Goal: Task Accomplishment & Management: Complete application form

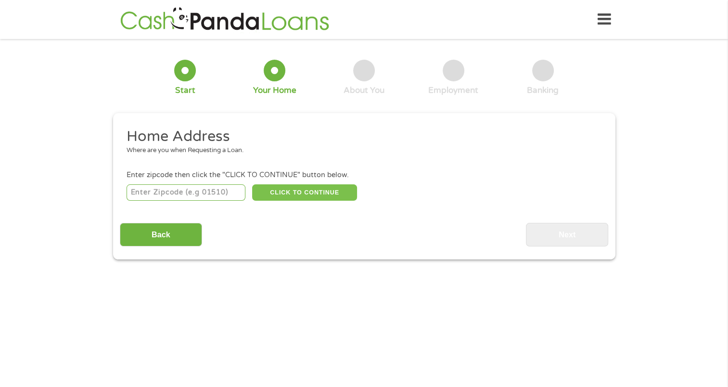
click at [298, 191] on button "CLICK TO CONTINUE" at bounding box center [304, 192] width 105 height 16
click at [175, 191] on input "number" at bounding box center [186, 192] width 119 height 16
type input "43235"
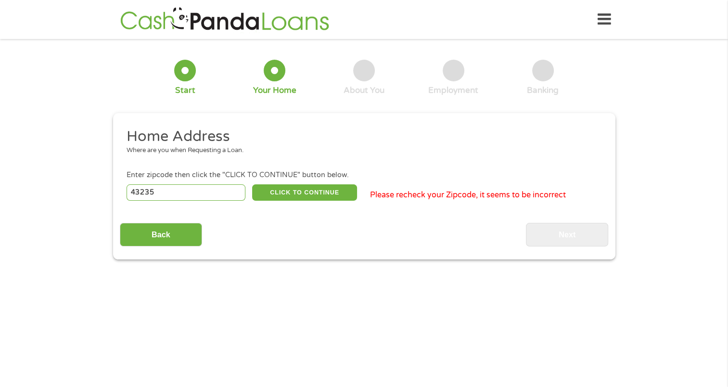
select select "[US_STATE]"
click at [299, 196] on button "CLICK TO CONTINUE" at bounding box center [304, 192] width 105 height 16
type input "43235"
type input "Columbus"
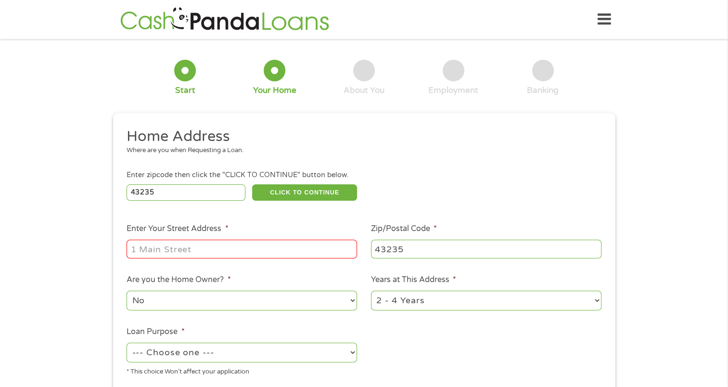
click at [165, 248] on input "Enter Your Street Address *" at bounding box center [242, 249] width 231 height 18
type input "[STREET_ADDRESS]"
click at [186, 304] on select "No Yes" at bounding box center [242, 301] width 231 height 20
click at [477, 307] on select "1 Year or less 1 - 2 Years 2 - 4 Years Over 4 Years" at bounding box center [486, 301] width 231 height 20
select select "60months"
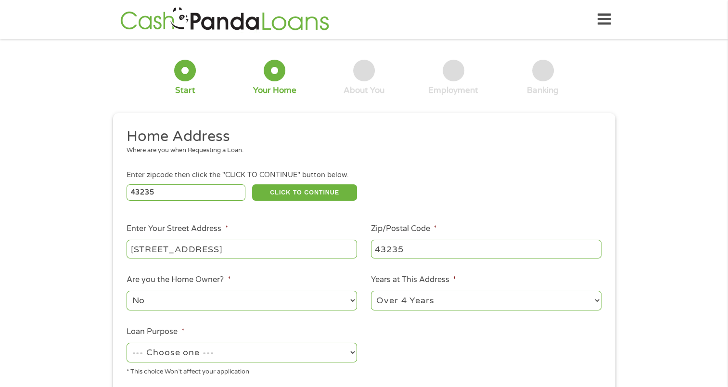
click at [371, 292] on select "1 Year or less 1 - 2 Years 2 - 4 Years Over 4 Years" at bounding box center [486, 301] width 231 height 20
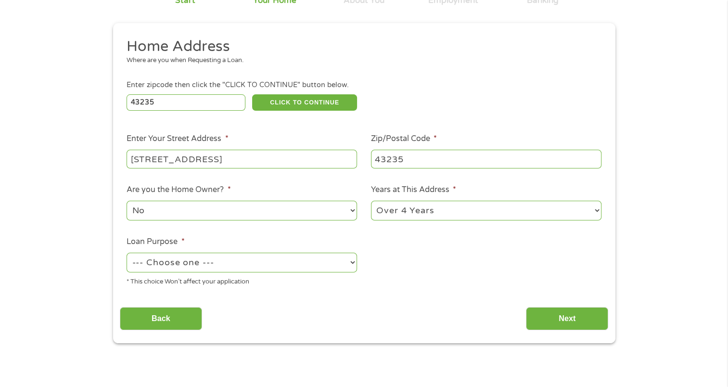
scroll to position [96, 0]
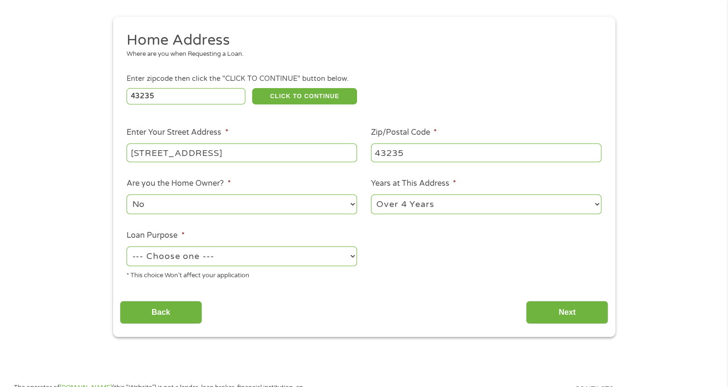
click at [179, 257] on select "--- Choose one --- Pay Bills Debt Consolidation Home Improvement Major Purchase…" at bounding box center [242, 256] width 231 height 20
select select "debtconsolidation"
click at [127, 247] on select "--- Choose one --- Pay Bills Debt Consolidation Home Improvement Major Purchase…" at bounding box center [242, 256] width 231 height 20
click at [569, 319] on input "Next" at bounding box center [567, 313] width 82 height 24
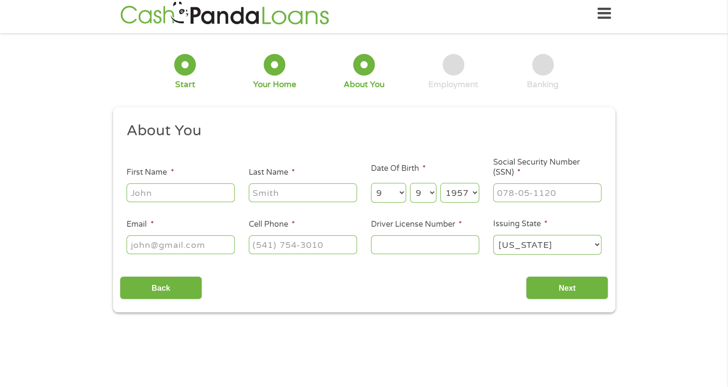
scroll to position [0, 0]
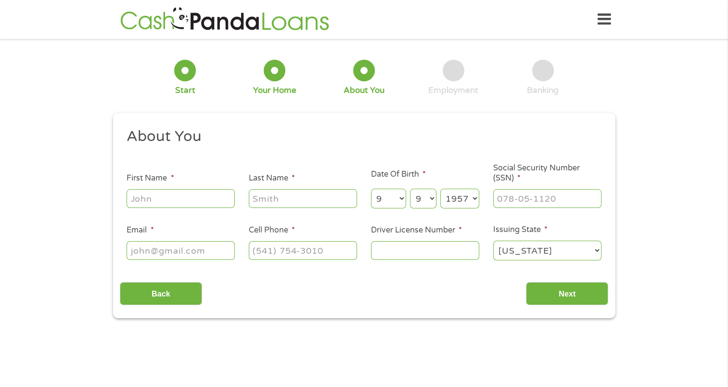
click at [164, 198] on input "First Name *" at bounding box center [181, 198] width 108 height 18
type input "[PERSON_NAME]"
type input "[EMAIL_ADDRESS][DOMAIN_NAME]"
type input "[PHONE_NUMBER]"
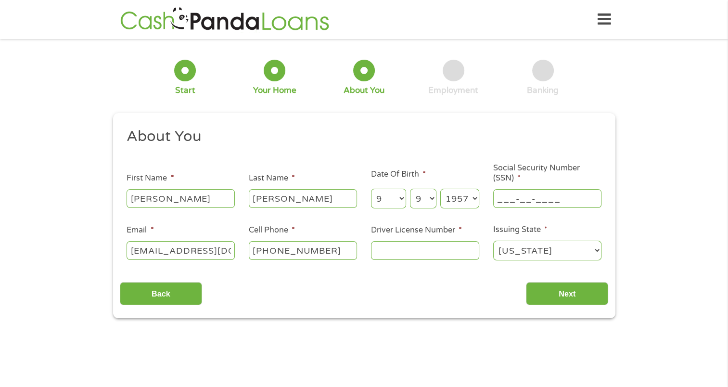
click at [508, 204] on input "___-__-____" at bounding box center [547, 198] width 108 height 18
type input "288-52-8775"
click at [389, 254] on input "Driver License Number *" at bounding box center [425, 250] width 108 height 18
type input "rr840713"
click at [568, 296] on input "Next" at bounding box center [567, 294] width 82 height 24
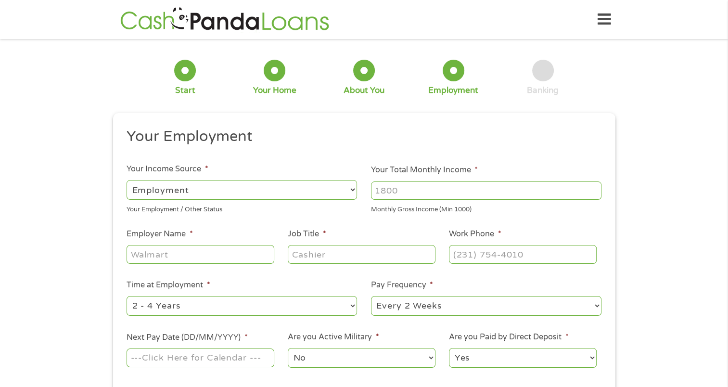
scroll to position [4, 4]
click at [397, 187] on input "Your Total Monthly Income *" at bounding box center [486, 190] width 231 height 18
type input "5000"
click at [164, 253] on input "Employer Name *" at bounding box center [200, 254] width 147 height 18
type input "[US_STATE] Capital Mortgage"
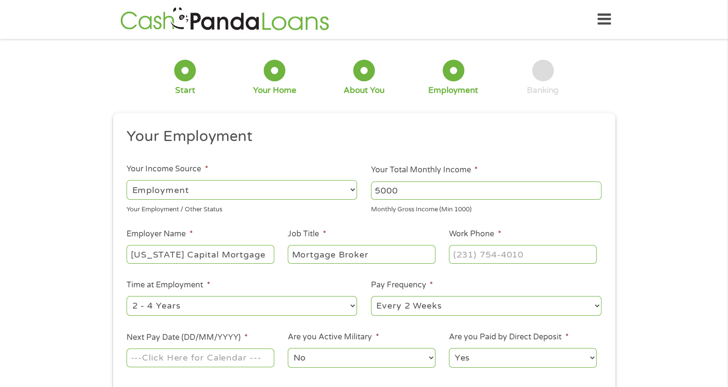
type input "Mortgage Broker"
type input "(___) ___-____"
click at [454, 252] on input "(___) ___-____" at bounding box center [522, 254] width 147 height 18
type input "(___) ___-____"
click at [204, 307] on select "--- Choose one --- 1 Year or less 1 - 2 Years 2 - 4 Years Over 4 Years" at bounding box center [242, 306] width 231 height 20
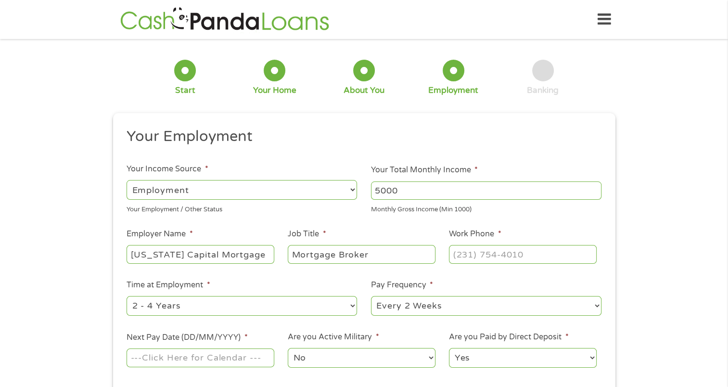
select select "60months"
click at [127, 297] on select "--- Choose one --- 1 Year or less 1 - 2 Years 2 - 4 Years Over 4 Years" at bounding box center [242, 306] width 231 height 20
click at [419, 306] on select "--- Choose one --- Every 2 Weeks Every Week Monthly Semi-Monthly" at bounding box center [486, 306] width 231 height 20
select select "semimonthly"
click at [371, 297] on select "--- Choose one --- Every 2 Weeks Every Week Monthly Semi-Monthly" at bounding box center [486, 306] width 231 height 20
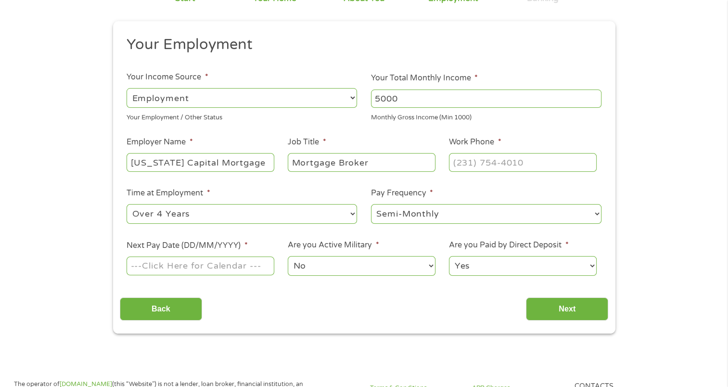
scroll to position [96, 0]
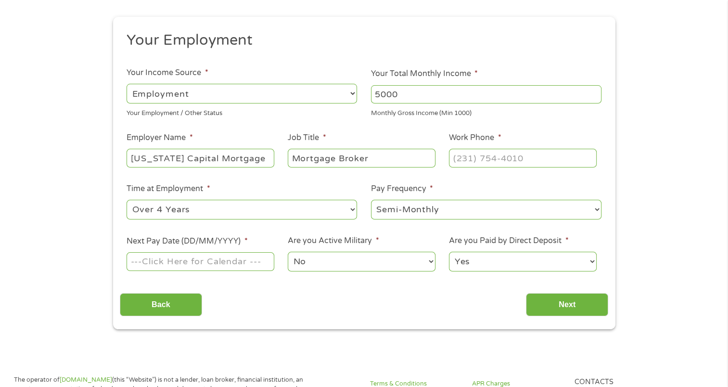
click at [210, 264] on input "Next Pay Date (DD/MM/YYYY) *" at bounding box center [200, 261] width 147 height 18
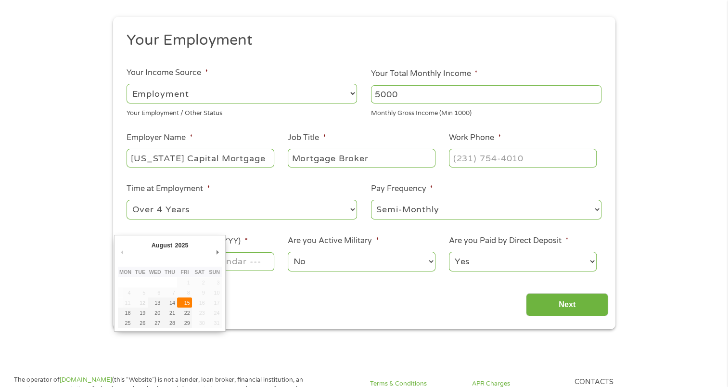
type input "[DATE]"
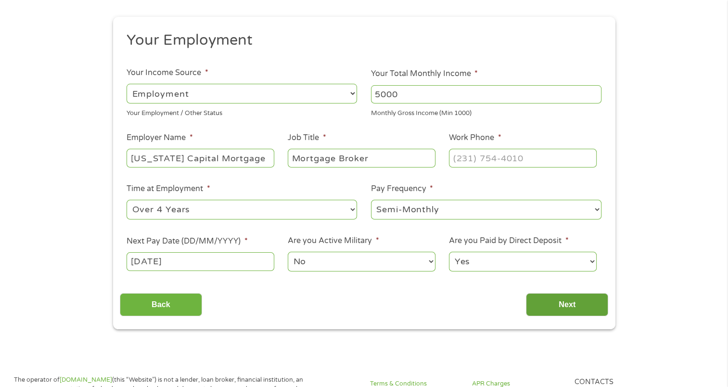
click at [562, 305] on input "Next" at bounding box center [567, 305] width 82 height 24
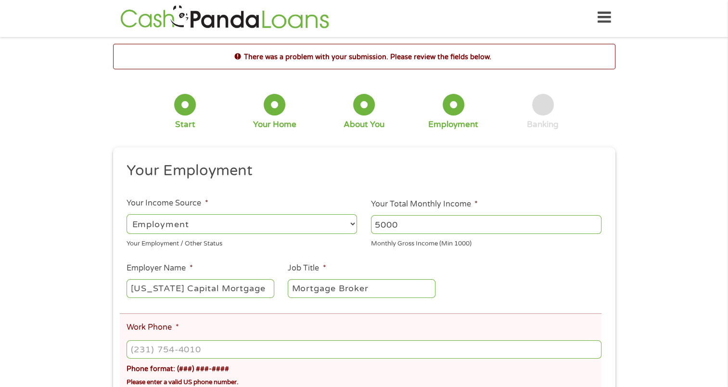
scroll to position [0, 0]
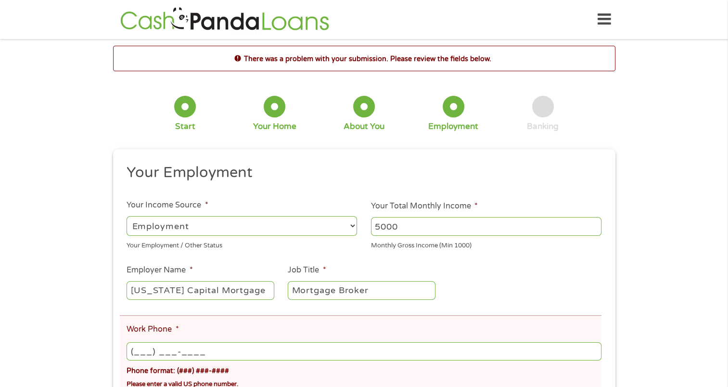
click at [168, 349] on input "(___) ___-____" at bounding box center [364, 351] width 475 height 18
type input "[PHONE_NUMBER]"
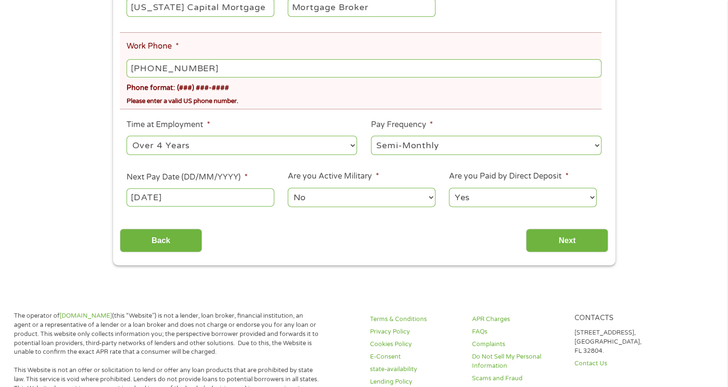
scroll to position [289, 0]
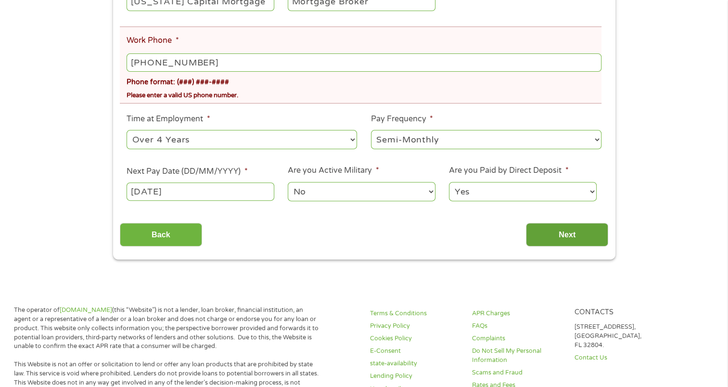
click at [568, 237] on input "Next" at bounding box center [567, 235] width 82 height 24
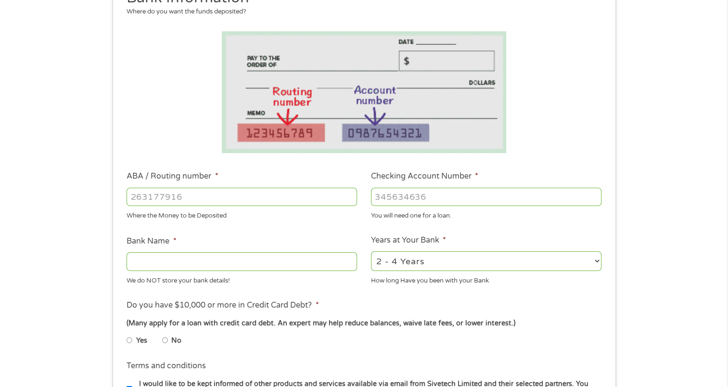
scroll to position [0, 0]
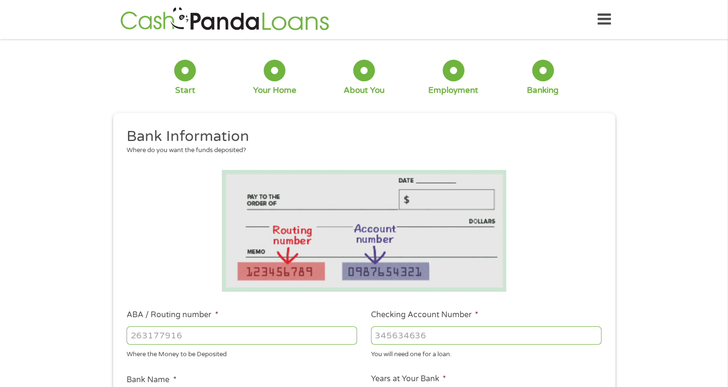
click at [147, 343] on input "ABA / Routing number *" at bounding box center [242, 335] width 231 height 18
type input "044002161"
type input "FIFTH THIRD BANK"
type input "044002161"
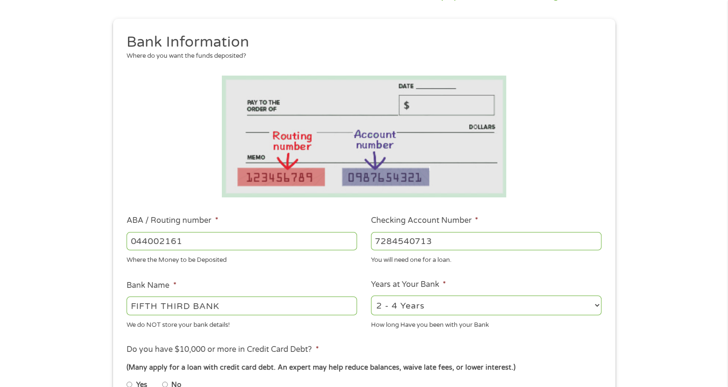
scroll to position [96, 0]
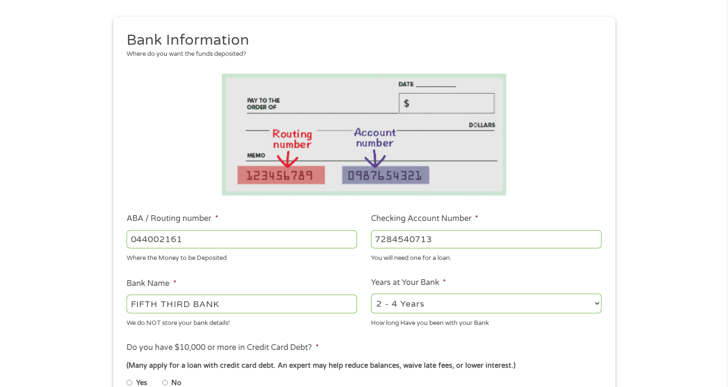
type input "7284540713"
click at [506, 311] on select "2 - 4 Years 6 - 12 Months 1 - 2 Years Over 4 Years" at bounding box center [486, 304] width 231 height 20
select select "60months"
click at [371, 294] on select "2 - 4 Years 6 - 12 Months 1 - 2 Years Over 4 Years" at bounding box center [486, 304] width 231 height 20
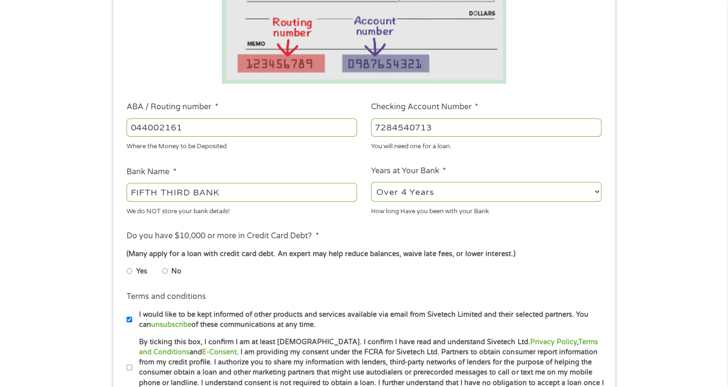
scroll to position [241, 0]
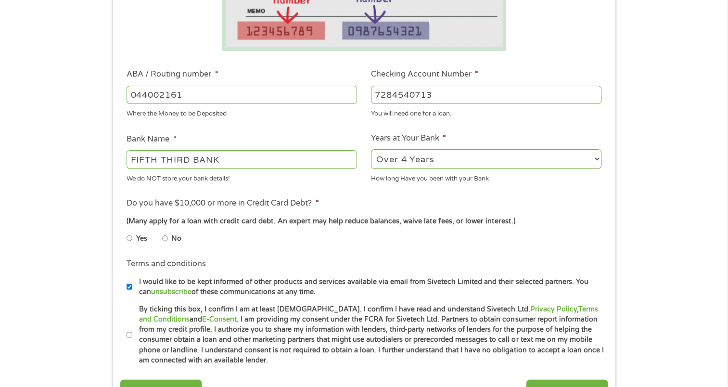
click at [129, 240] on input "Yes" at bounding box center [130, 238] width 6 height 15
radio input "true"
click at [129, 335] on input "By ticking this box, I confirm I am at least [DEMOGRAPHIC_DATA]. I confirm I ha…" at bounding box center [130, 334] width 6 height 15
checkbox input "true"
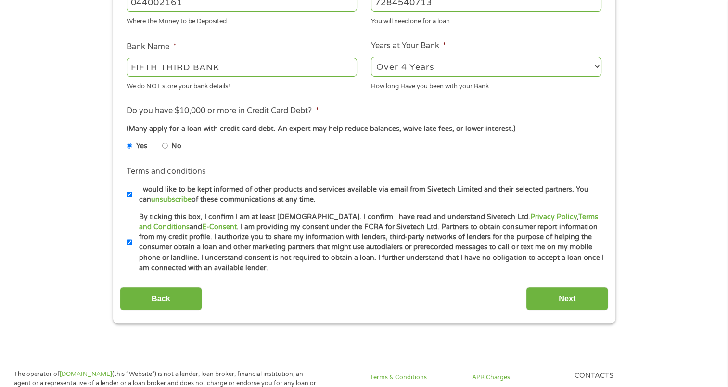
scroll to position [337, 0]
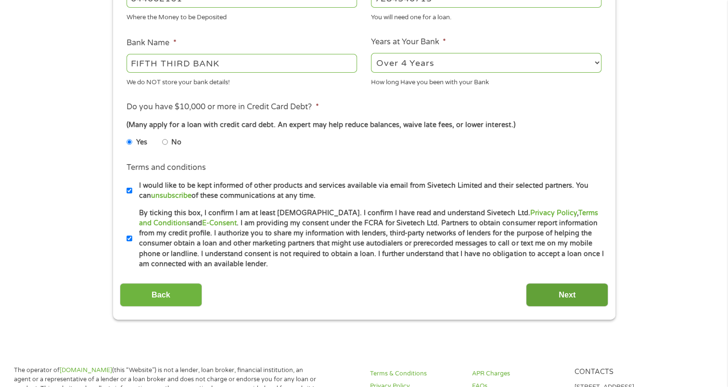
click at [560, 292] on input "Next" at bounding box center [567, 295] width 82 height 24
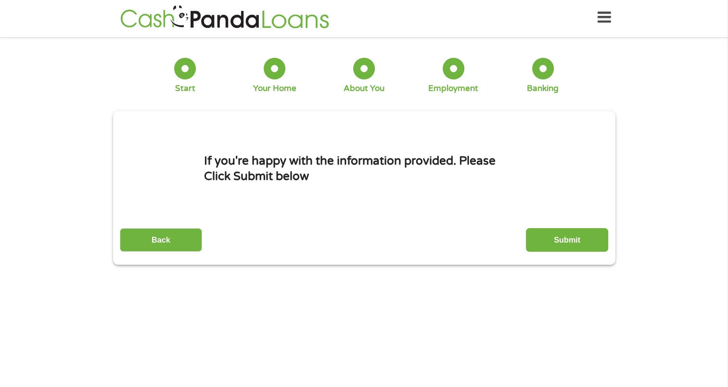
scroll to position [0, 0]
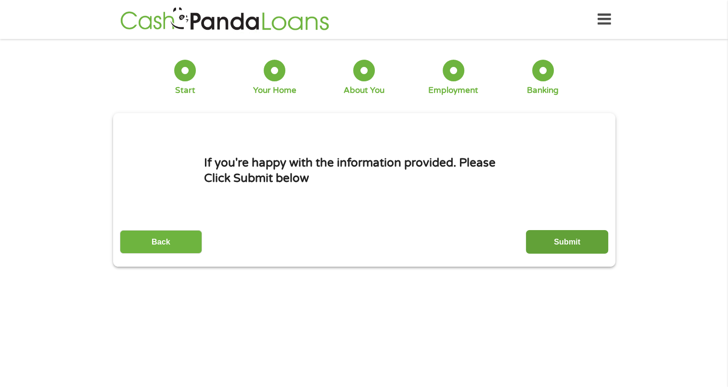
click at [553, 240] on input "Submit" at bounding box center [567, 242] width 82 height 24
